Goal: Task Accomplishment & Management: Use online tool/utility

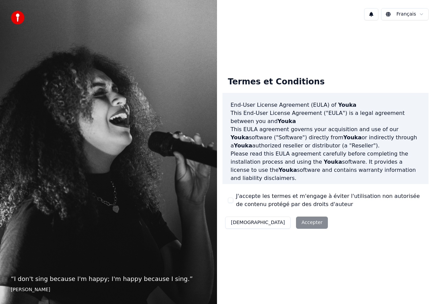
click at [275, 223] on div "Décliner Accepter" at bounding box center [276, 223] width 108 height 18
click at [229, 198] on button "J'accepte les termes et m'engage à éviter l'utilisation non autorisée de conten…" at bounding box center [230, 200] width 5 height 5
click at [296, 223] on button "Accepter" at bounding box center [312, 223] width 32 height 12
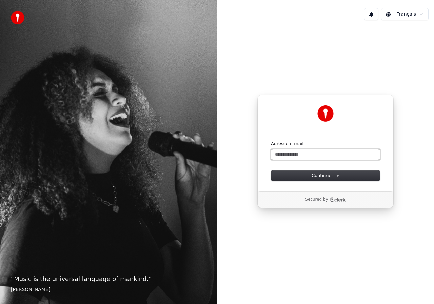
click at [293, 153] on input "Adresse e-mail" at bounding box center [325, 154] width 109 height 10
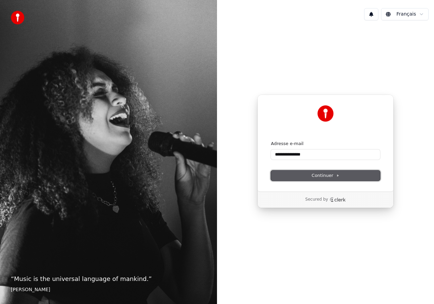
click at [308, 179] on button "Continuer" at bounding box center [325, 175] width 109 height 10
type input "**********"
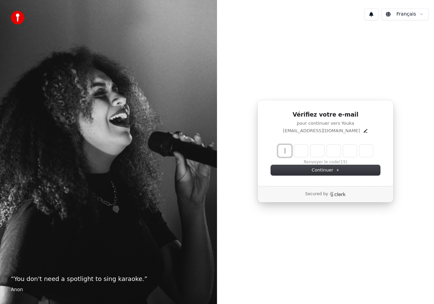
drag, startPoint x: 286, startPoint y: 150, endPoint x: 257, endPoint y: 194, distance: 53.2
click at [287, 150] on input "Enter verification code" at bounding box center [332, 151] width 108 height 12
type input "******"
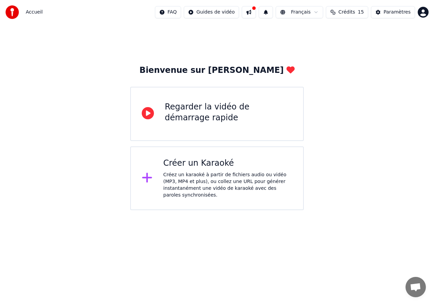
click at [199, 176] on div "Créez un karaoké à partir de fichiers audio ou vidéo (MP3, MP4 et plus), ou col…" at bounding box center [227, 184] width 129 height 27
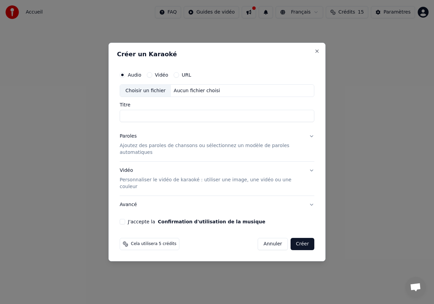
click at [122, 219] on button "J'accepte la Confirmation d'utilisation de la musique" at bounding box center [122, 221] width 5 height 5
click at [316, 54] on button "Close" at bounding box center [316, 50] width 5 height 5
